Goal: Task Accomplishment & Management: Use online tool/utility

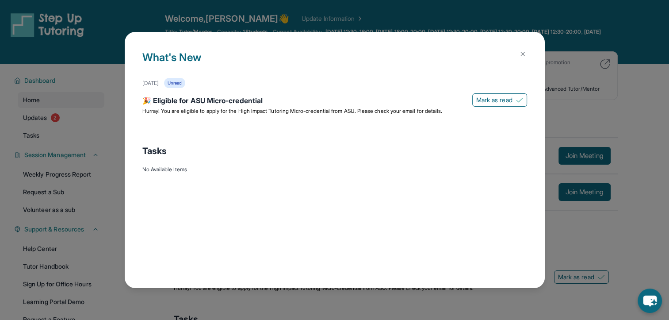
click at [522, 50] on img at bounding box center [522, 53] width 7 height 7
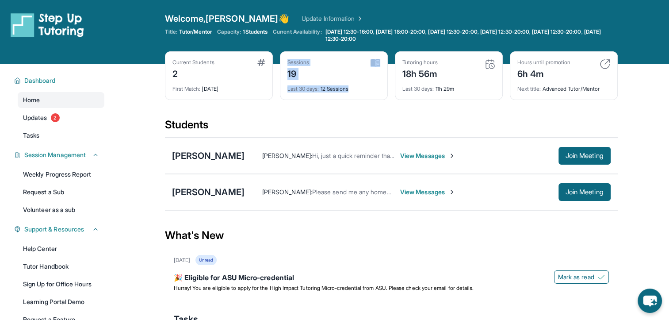
drag, startPoint x: 364, startPoint y: 87, endPoint x: 286, endPoint y: 64, distance: 80.7
click at [286, 64] on div "Sessions 19 Last 30 days : 12 Sessions" at bounding box center [334, 75] width 108 height 49
drag, startPoint x: 286, startPoint y: 64, endPoint x: 413, endPoint y: 95, distance: 130.2
click at [413, 95] on div "Tutoring hours 18h 56m Last 30 days : 11h 29m" at bounding box center [449, 75] width 108 height 49
drag, startPoint x: 465, startPoint y: 88, endPoint x: 444, endPoint y: 105, distance: 27.6
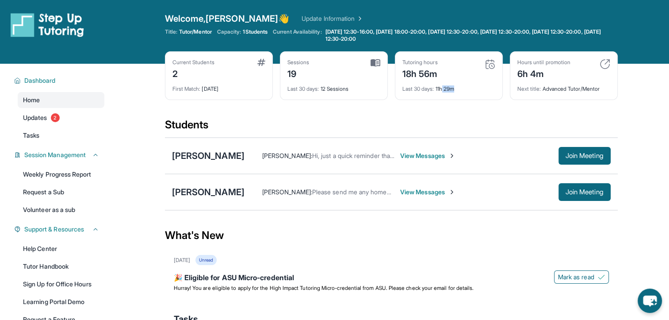
click at [444, 105] on div "Current Students 2 First Match : [DATE] Sessions 19 Last 30 days : 12 Sessions …" at bounding box center [391, 84] width 453 height 66
drag, startPoint x: 444, startPoint y: 105, endPoint x: 468, endPoint y: 123, distance: 29.7
click at [465, 121] on div "Students" at bounding box center [391, 127] width 453 height 19
drag, startPoint x: 605, startPoint y: 92, endPoint x: 523, endPoint y: 62, distance: 86.9
click at [523, 62] on div "Hours until promotion 6h 4m Next title : Advanced Tutor/Mentor" at bounding box center [564, 75] width 108 height 49
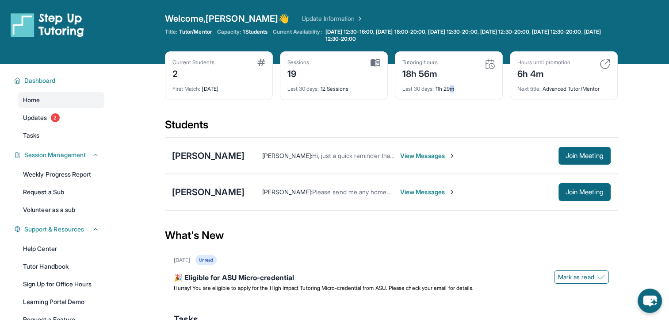
drag, startPoint x: 523, startPoint y: 62, endPoint x: 456, endPoint y: 105, distance: 79.7
click at [456, 105] on div "Current Students 2 First Match : [DATE] Sessions 19 Last 30 days : 12 Sessions …" at bounding box center [391, 84] width 453 height 66
drag, startPoint x: 456, startPoint y: 105, endPoint x: 389, endPoint y: 116, distance: 67.6
click at [389, 116] on div "Current Students 2 First Match : [DATE] Sessions 19 Last 30 days : 12 Sessions …" at bounding box center [391, 84] width 453 height 66
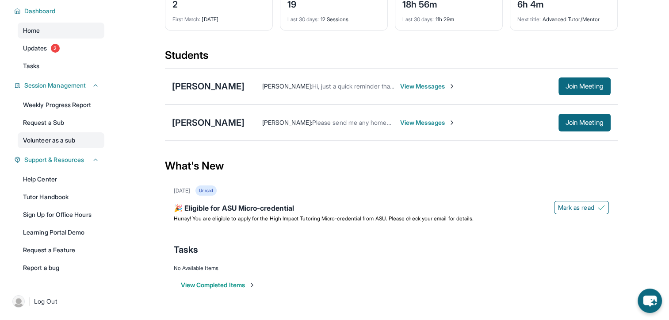
click at [84, 140] on link "Volunteer as a sub" at bounding box center [61, 140] width 87 height 16
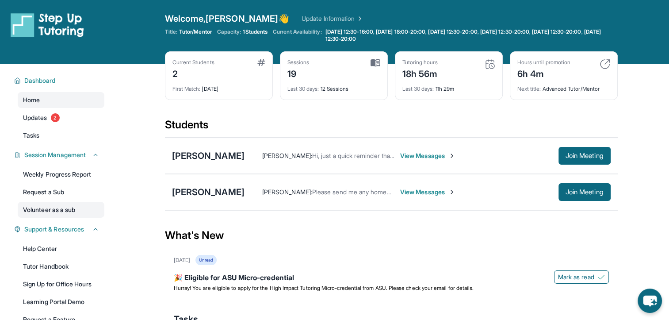
click at [71, 211] on link "Volunteer as a sub" at bounding box center [61, 210] width 87 height 16
